Goal: Task Accomplishment & Management: Manage account settings

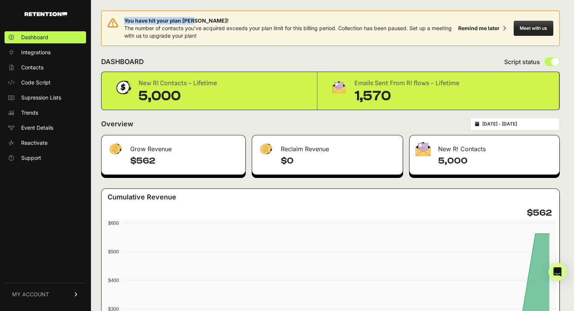
drag, startPoint x: 198, startPoint y: 20, endPoint x: 124, endPoint y: 19, distance: 73.6
click at [124, 19] on span "You have hit your plan [PERSON_NAME]!" at bounding box center [289, 21] width 331 height 8
copy span "You have hit your plan [PERSON_NAME]!"
click at [48, 297] on span "MY ACCOUNT" at bounding box center [30, 295] width 37 height 8
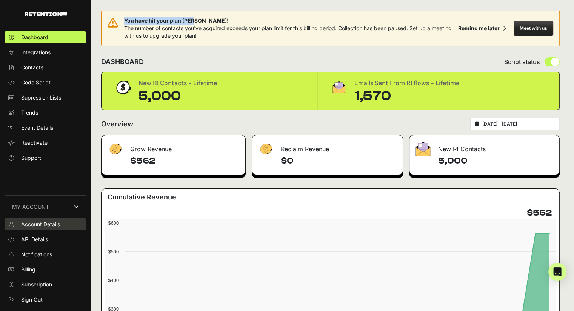
click at [50, 224] on span "Account Details" at bounding box center [40, 225] width 39 height 8
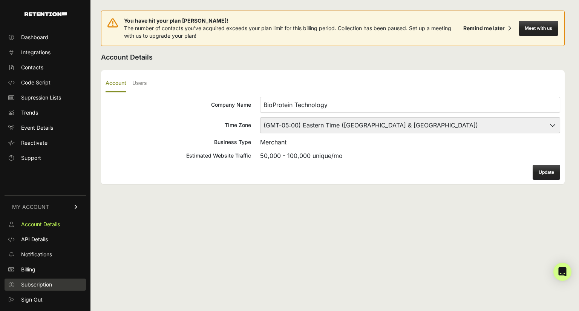
click at [38, 287] on span "Subscription" at bounding box center [36, 285] width 31 height 8
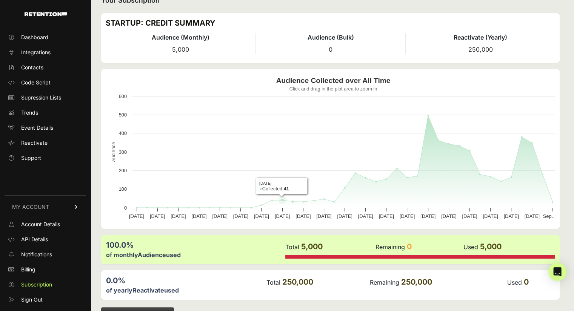
scroll to position [81, 0]
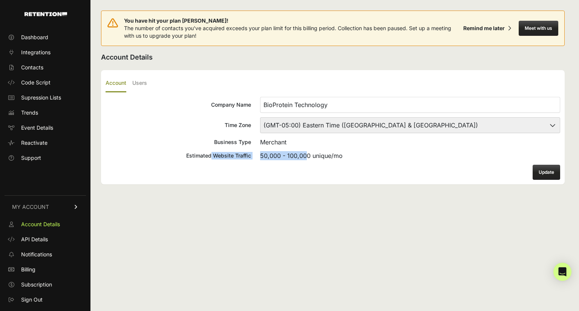
drag, startPoint x: 183, startPoint y: 157, endPoint x: 281, endPoint y: 158, distance: 98.5
click at [281, 158] on label "Estimated Website Traffic 50,000 - 100,000 unique/mo" at bounding box center [333, 155] width 455 height 9
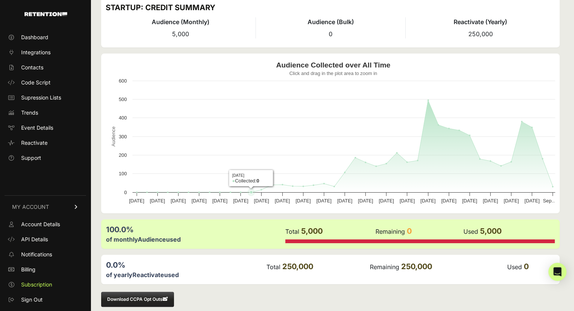
scroll to position [81, 0]
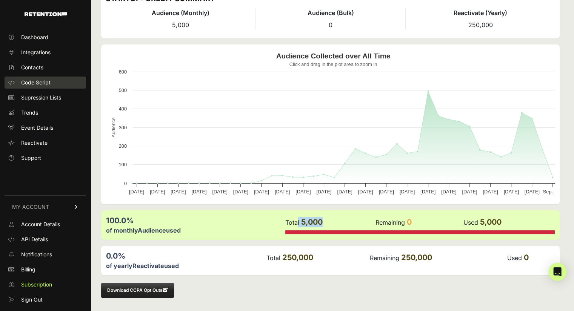
drag, startPoint x: 329, startPoint y: 221, endPoint x: 9, endPoint y: 82, distance: 348.5
click at [299, 221] on td "Total 5,000" at bounding box center [330, 222] width 91 height 15
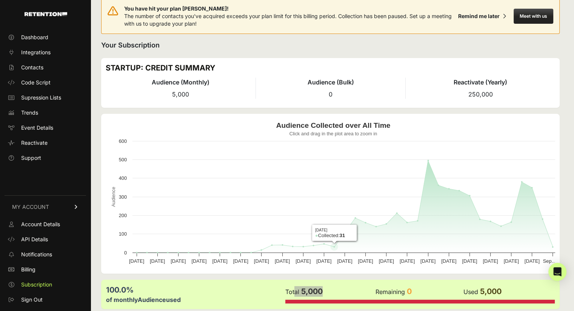
scroll to position [0, 0]
